Goal: Information Seeking & Learning: Learn about a topic

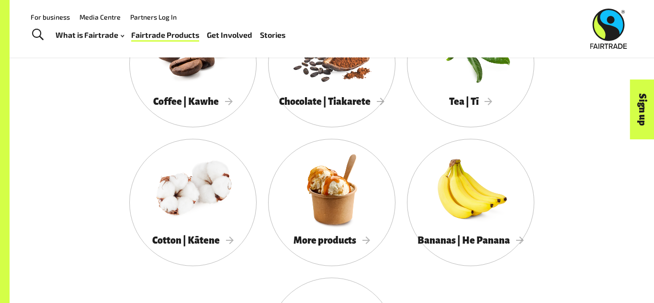
scroll to position [884, 0]
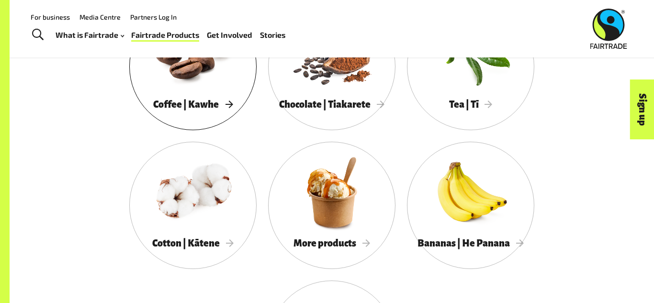
click at [209, 97] on div "Coffee | Kawhe" at bounding box center [192, 105] width 127 height 20
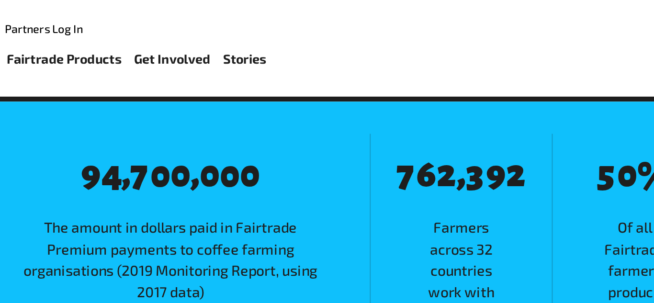
scroll to position [1599, 0]
